Goal: Transaction & Acquisition: Download file/media

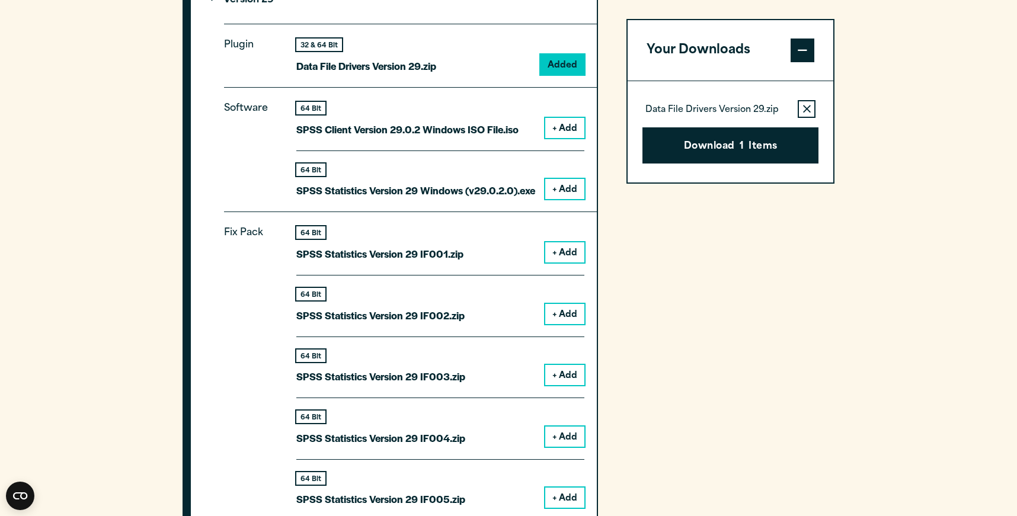
scroll to position [1209, 0]
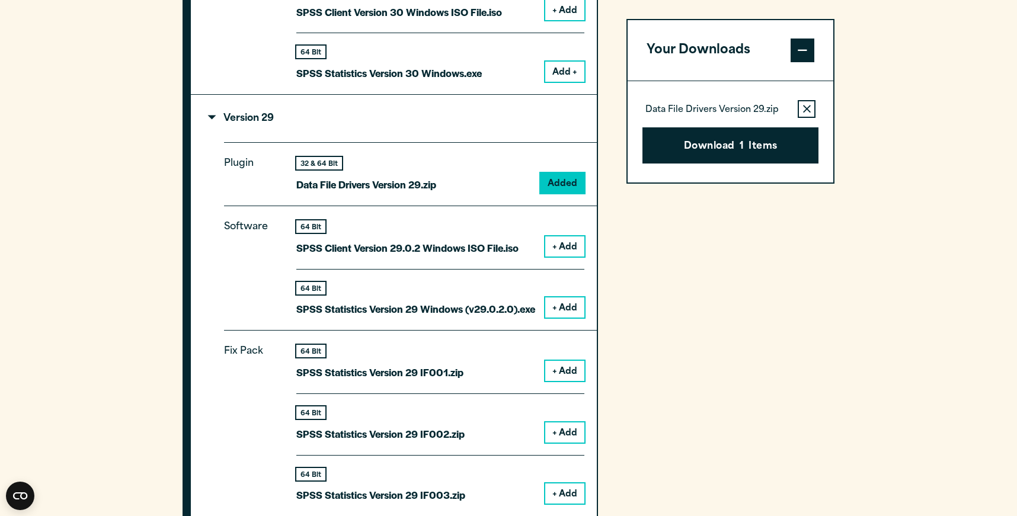
click at [559, 304] on button "+ Add" at bounding box center [564, 307] width 39 height 20
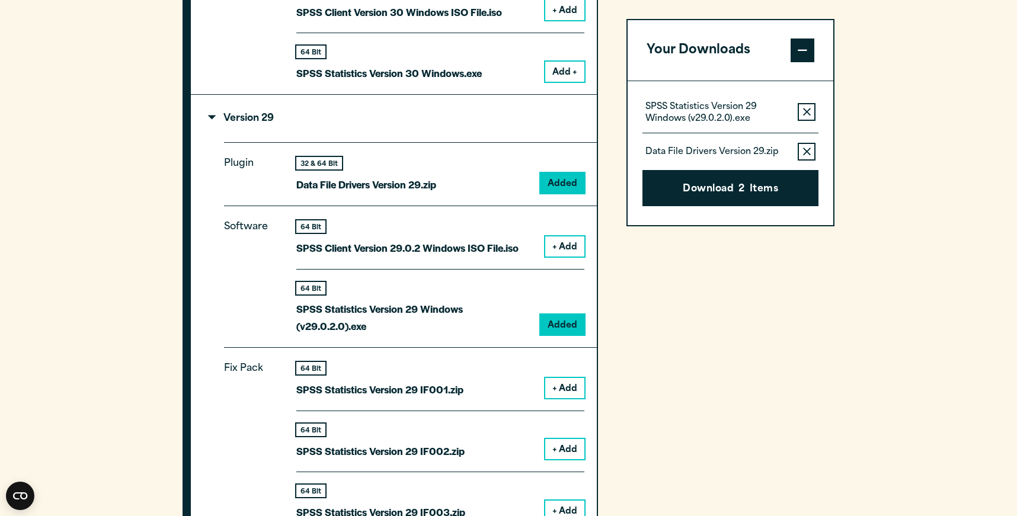
click at [804, 152] on icon "button" at bounding box center [807, 151] width 8 height 8
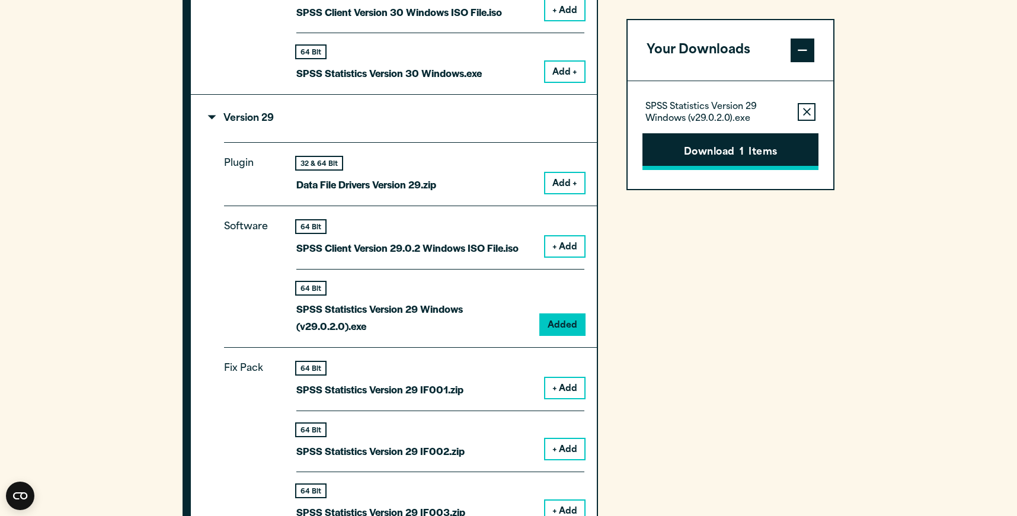
click at [765, 159] on button "Download 1 Items" at bounding box center [730, 151] width 176 height 37
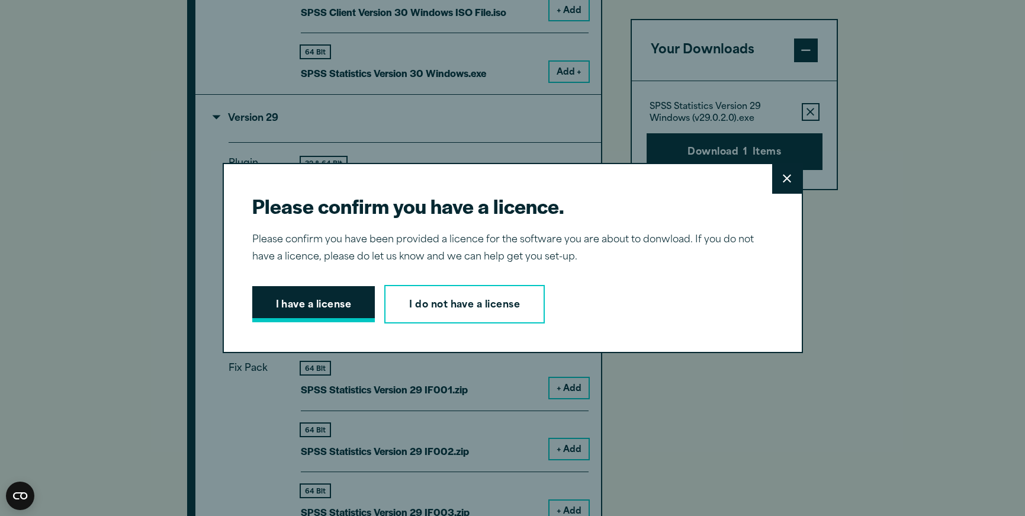
click at [331, 296] on button "I have a license" at bounding box center [313, 304] width 123 height 37
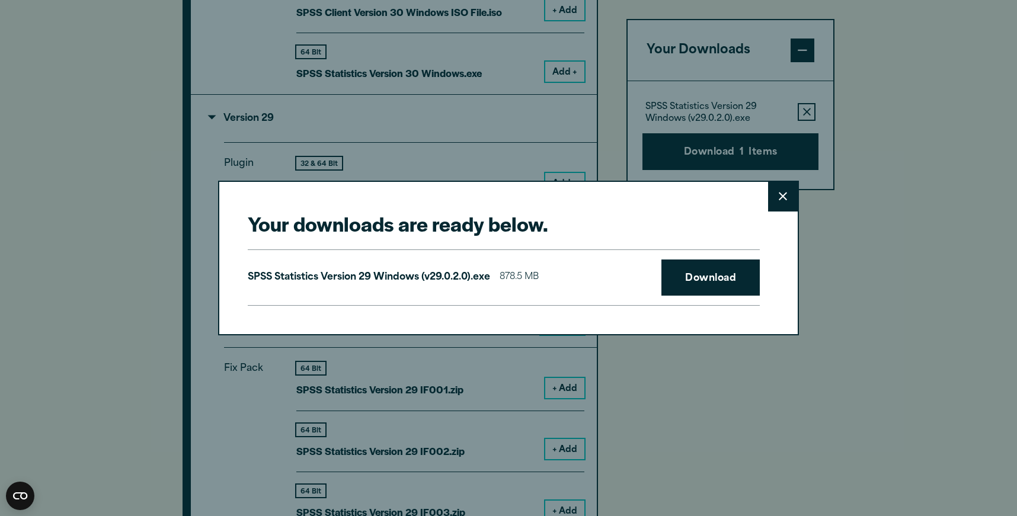
drag, startPoint x: 704, startPoint y: 267, endPoint x: 701, endPoint y: 256, distance: 11.8
click at [704, 266] on link "Download" at bounding box center [710, 277] width 98 height 37
click at [781, 209] on button "Close" at bounding box center [783, 197] width 30 height 30
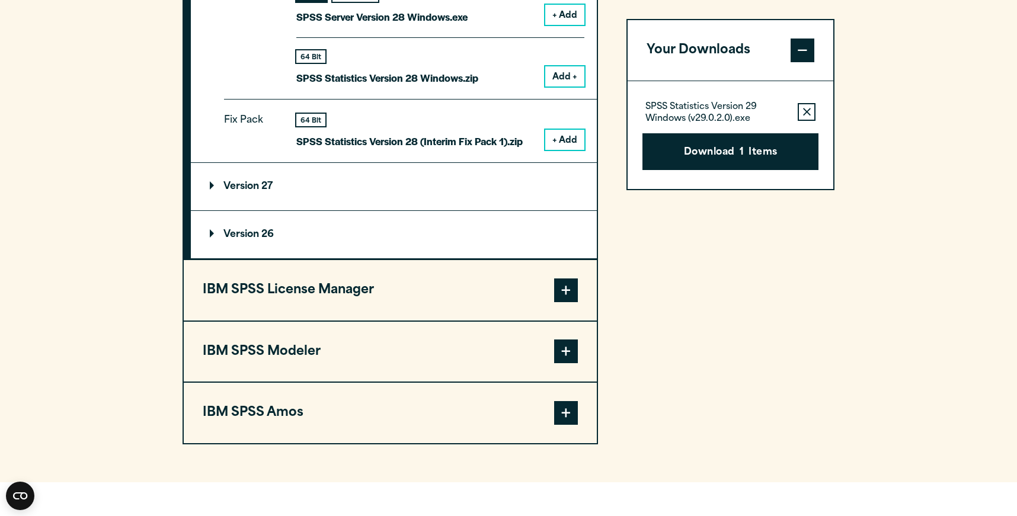
scroll to position [2512, 0]
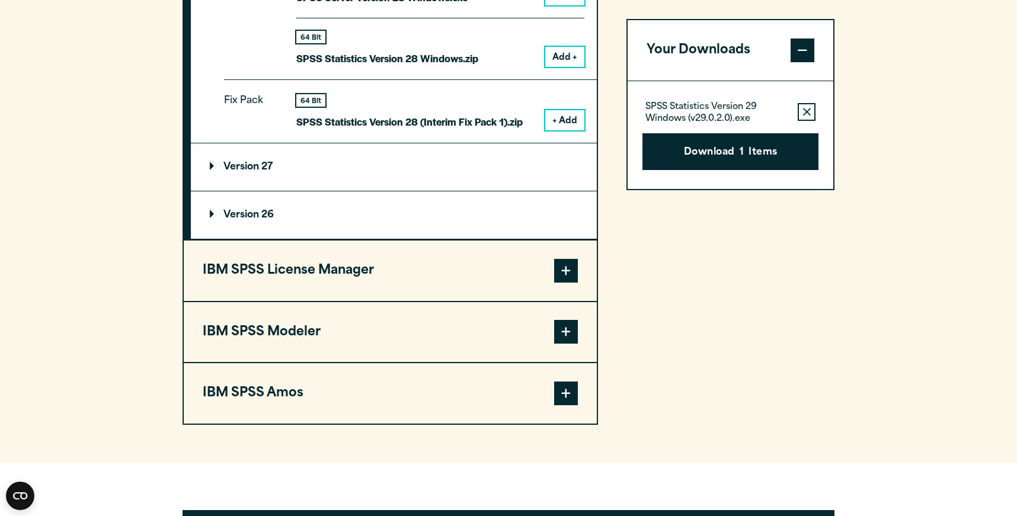
click at [508, 270] on button "IBM SPSS License Manager" at bounding box center [390, 271] width 413 height 60
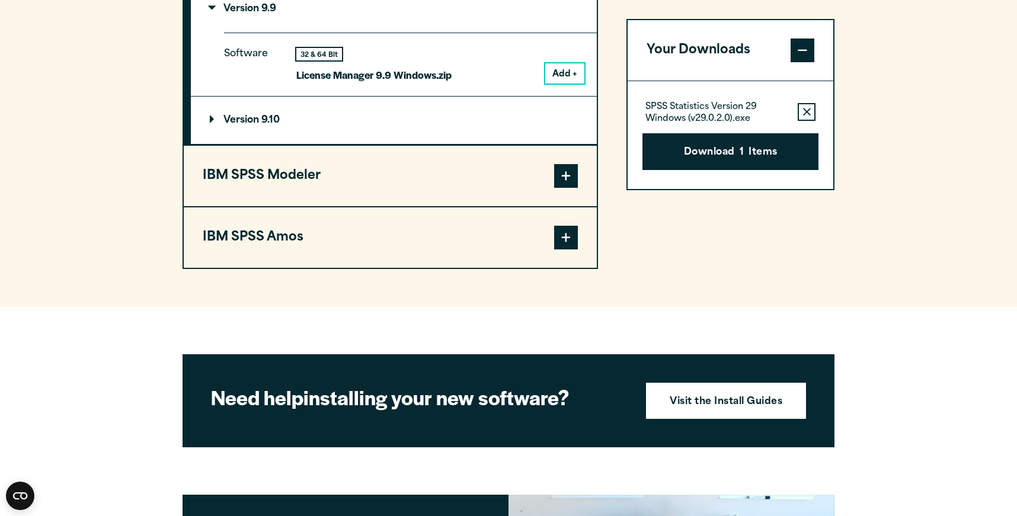
scroll to position [1070, 0]
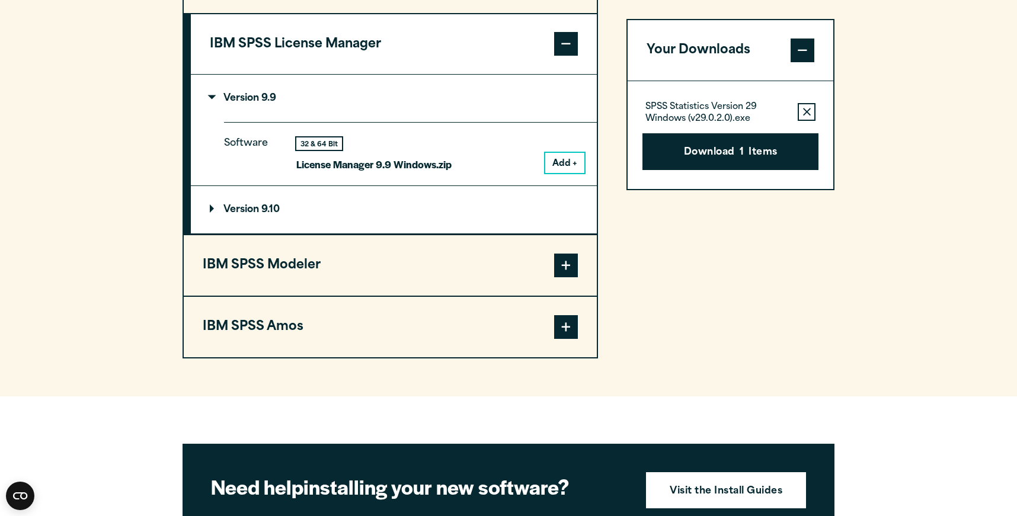
click at [455, 209] on summary "Version 9.10" at bounding box center [394, 209] width 406 height 47
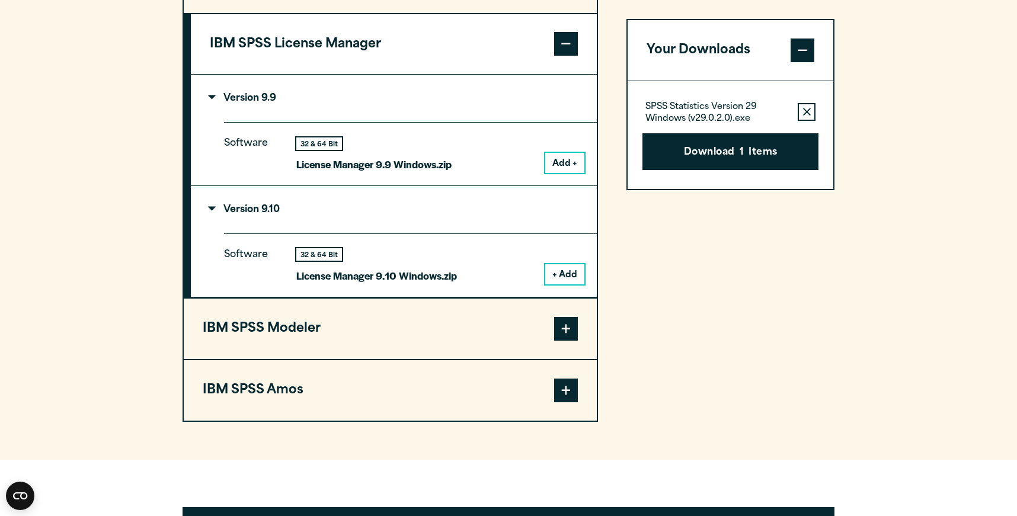
drag, startPoint x: 553, startPoint y: 274, endPoint x: 546, endPoint y: 270, distance: 8.1
click at [553, 274] on button "+ Add" at bounding box center [564, 274] width 39 height 20
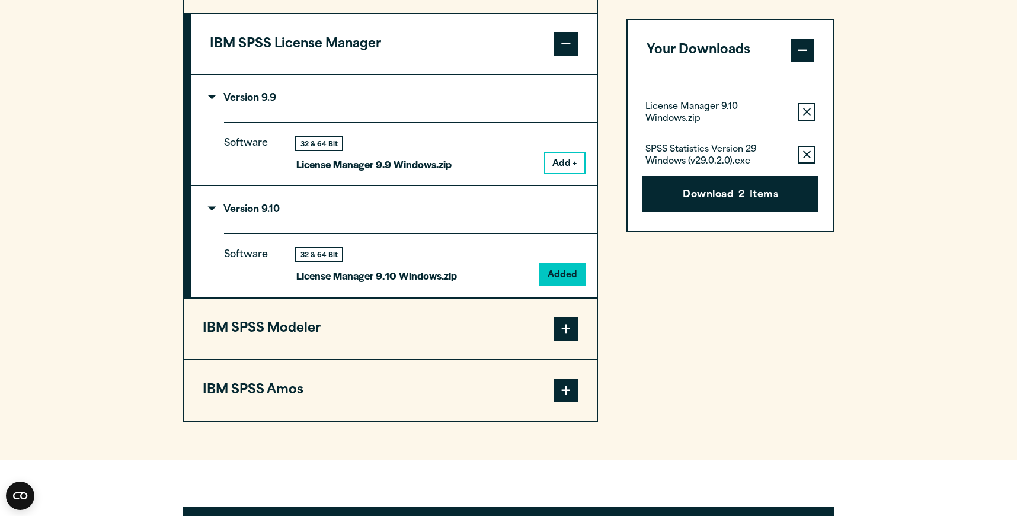
click at [807, 158] on icon "button" at bounding box center [807, 154] width 8 height 8
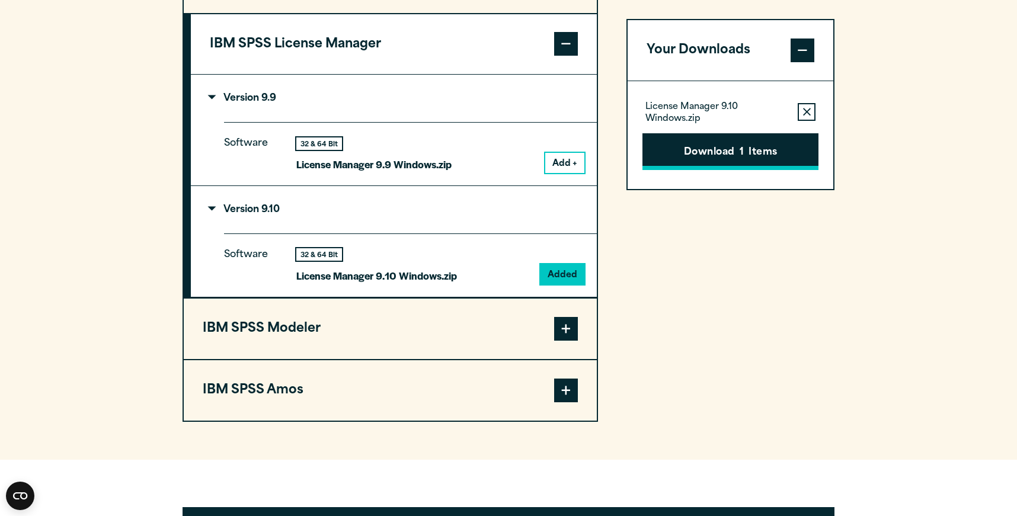
click at [778, 163] on button "Download 1 Items" at bounding box center [730, 151] width 176 height 37
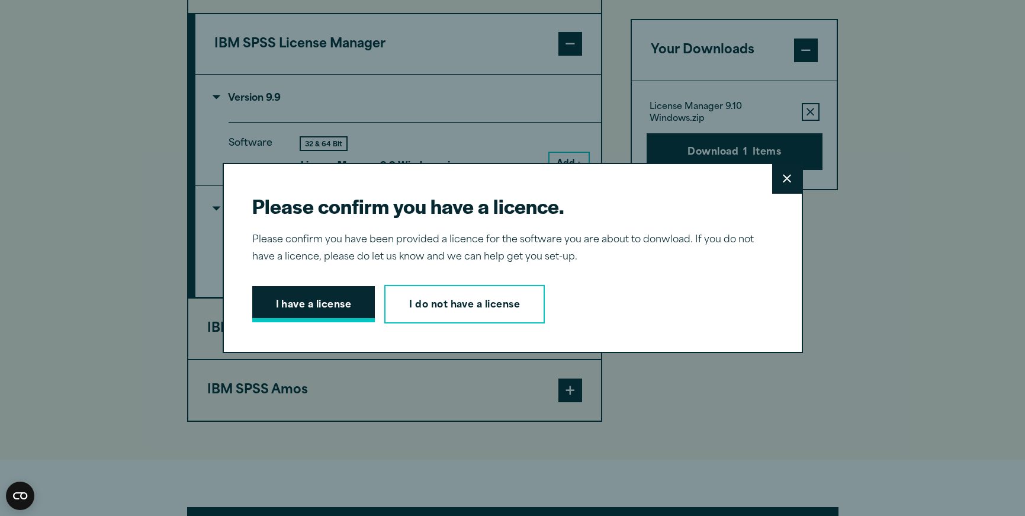
click at [309, 293] on button "I have a license" at bounding box center [313, 304] width 123 height 37
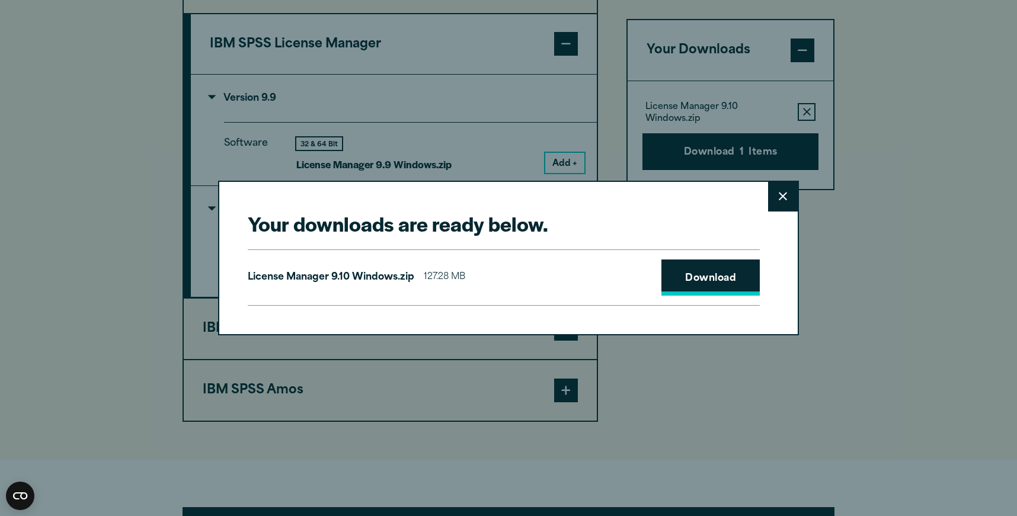
click at [736, 280] on link "Download" at bounding box center [710, 277] width 98 height 37
click at [777, 199] on button "Close" at bounding box center [783, 197] width 30 height 30
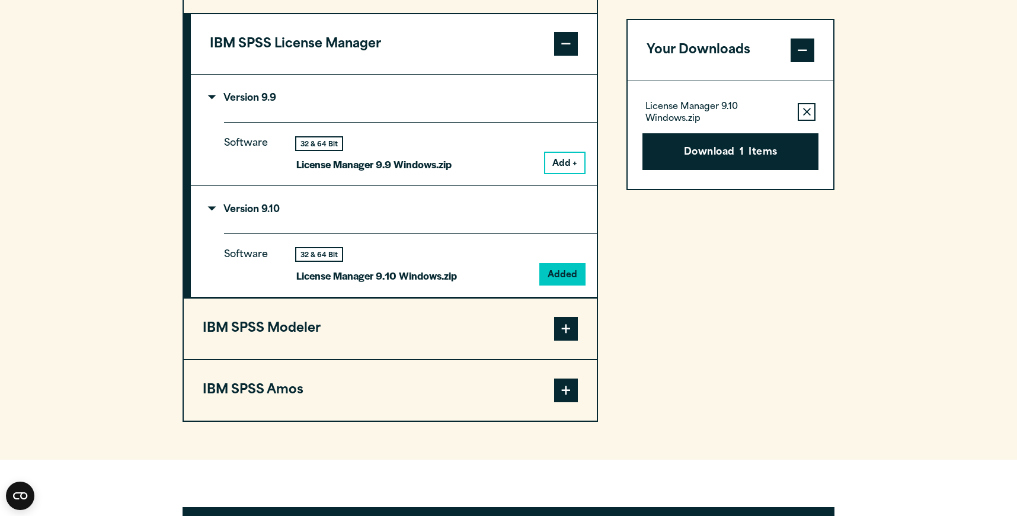
click at [802, 106] on button "Remove this item from your software download list" at bounding box center [806, 112] width 18 height 18
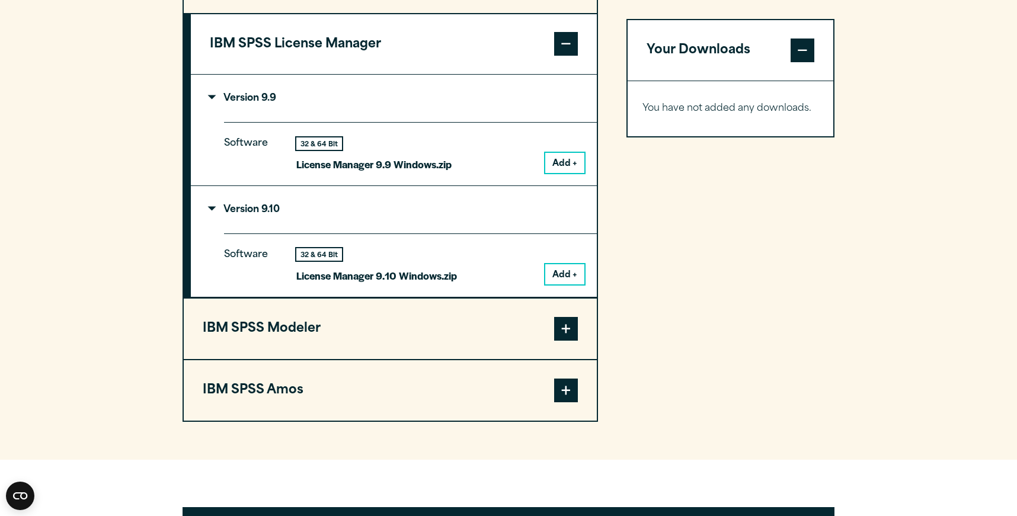
click at [570, 165] on button "Add +" at bounding box center [564, 163] width 39 height 20
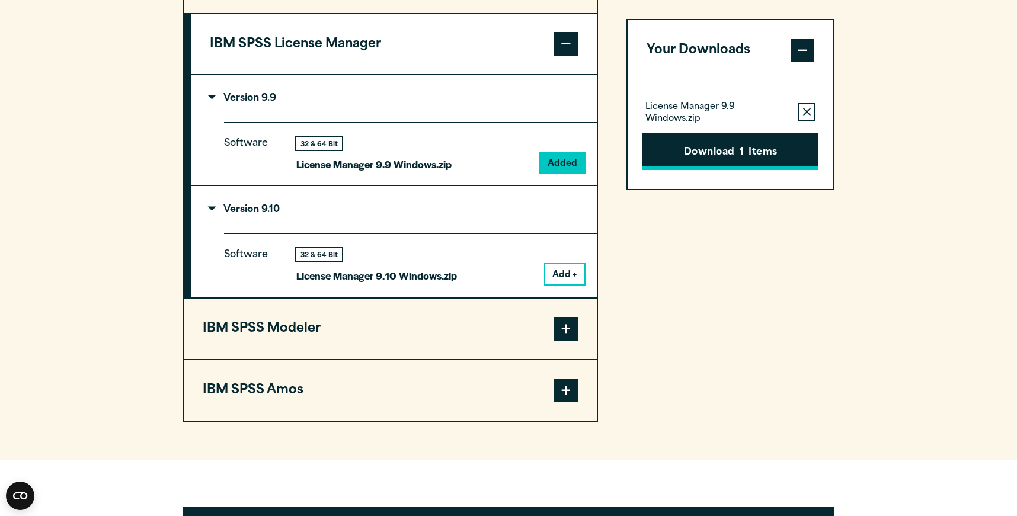
click at [809, 146] on button "Download 1 Items" at bounding box center [730, 151] width 176 height 37
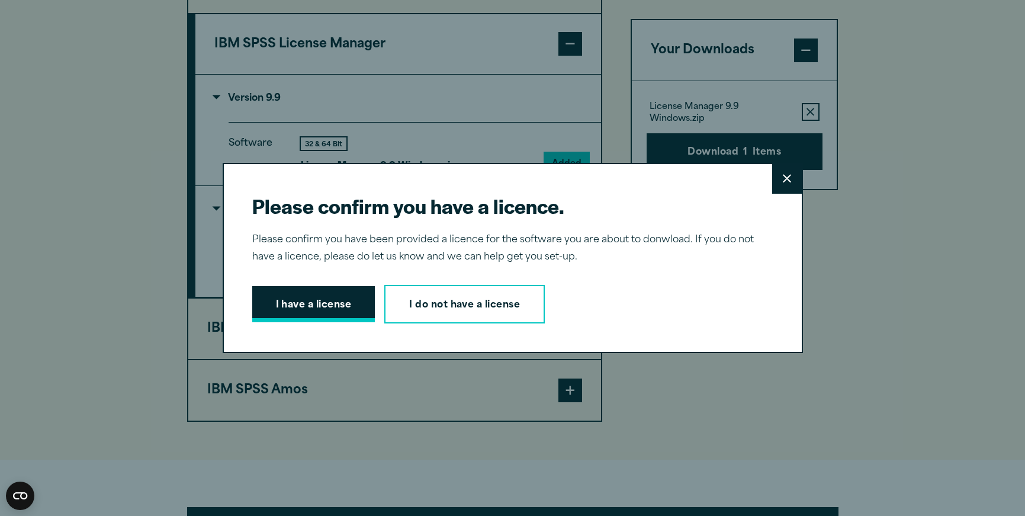
click at [363, 305] on button "I have a license" at bounding box center [313, 304] width 123 height 37
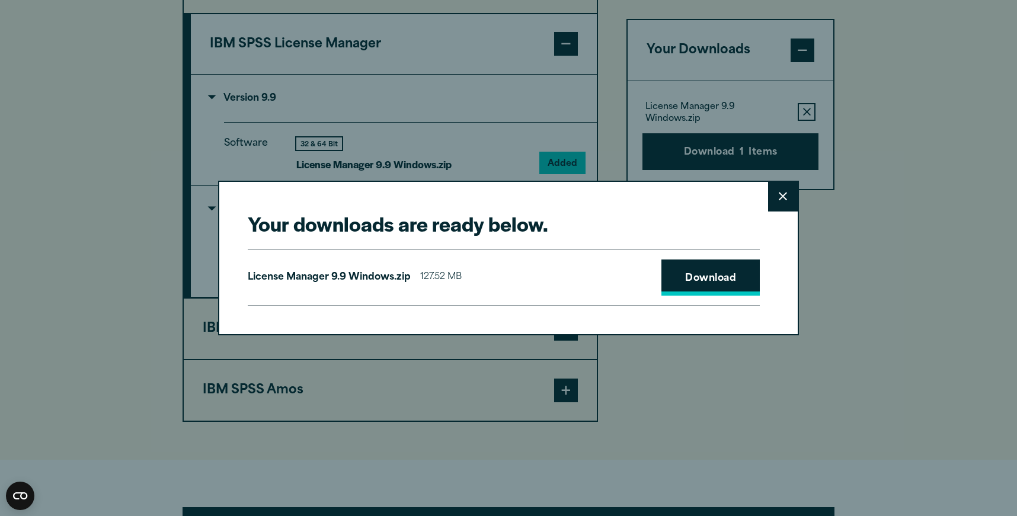
click at [696, 283] on link "Download" at bounding box center [710, 277] width 98 height 37
